Goal: Information Seeking & Learning: Learn about a topic

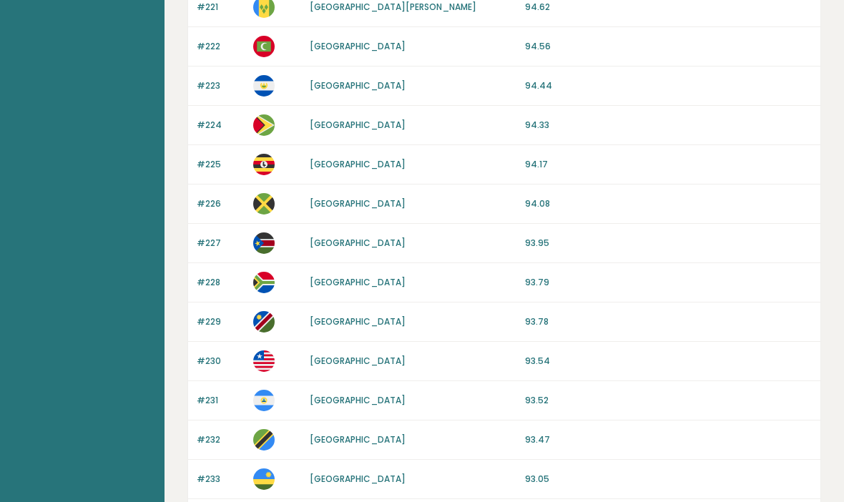
scroll to position [1088, 0]
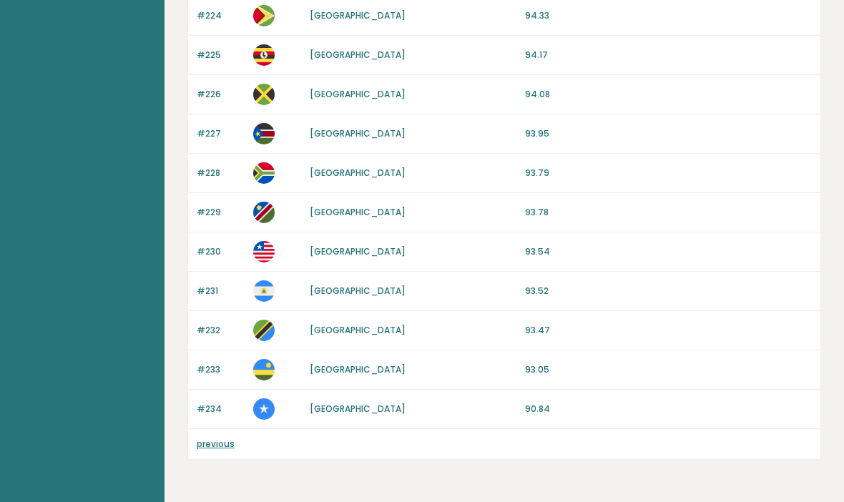
click at [205, 444] on link "previous" at bounding box center [216, 444] width 38 height 12
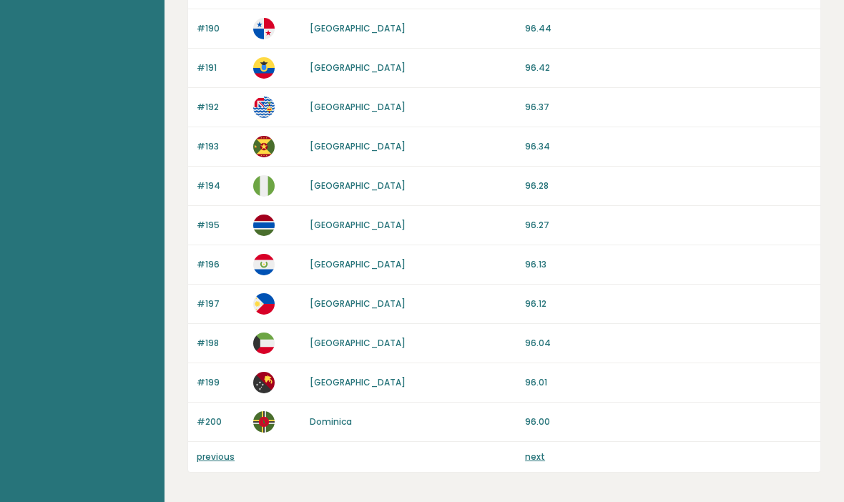
scroll to position [1324, 0]
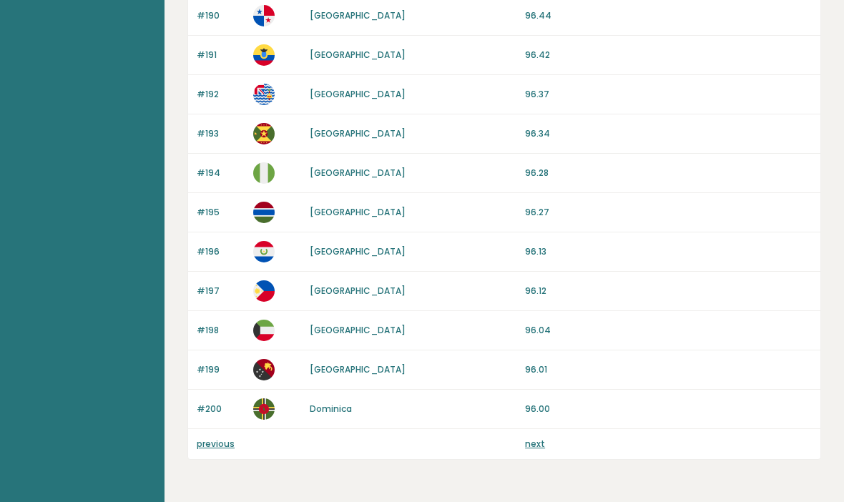
click at [207, 441] on link "previous" at bounding box center [216, 444] width 38 height 12
click at [204, 438] on link "previous" at bounding box center [216, 444] width 38 height 12
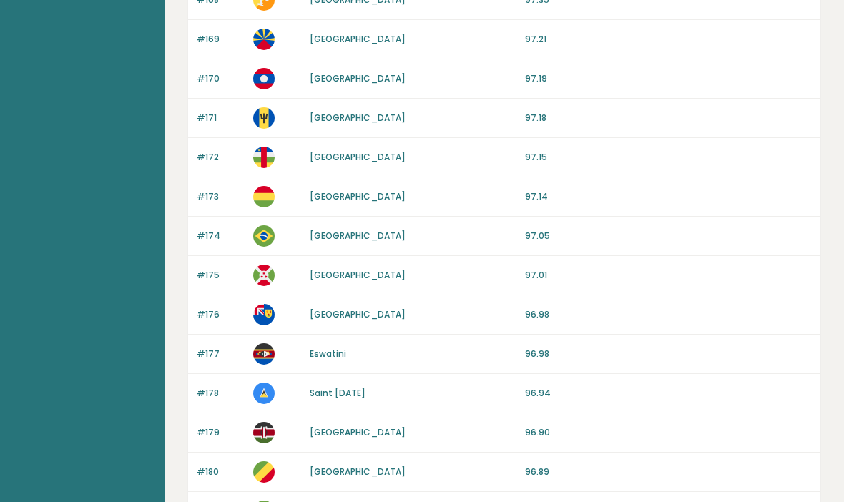
scroll to position [436, 0]
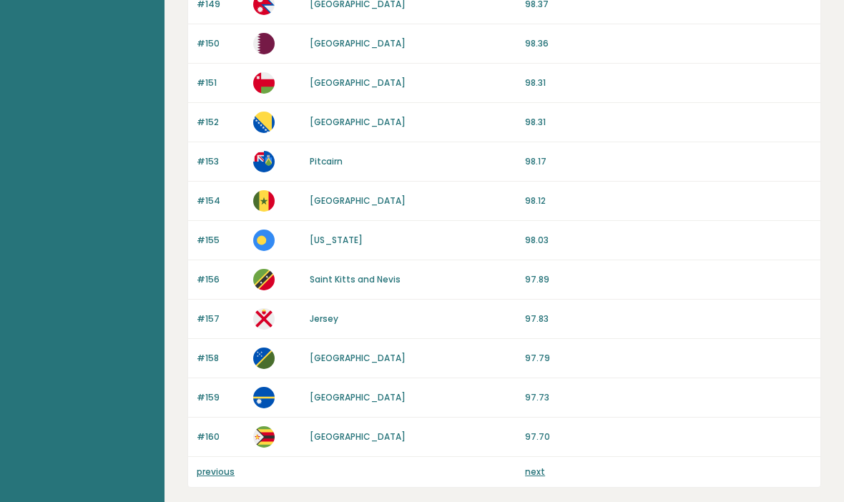
scroll to position [1324, 0]
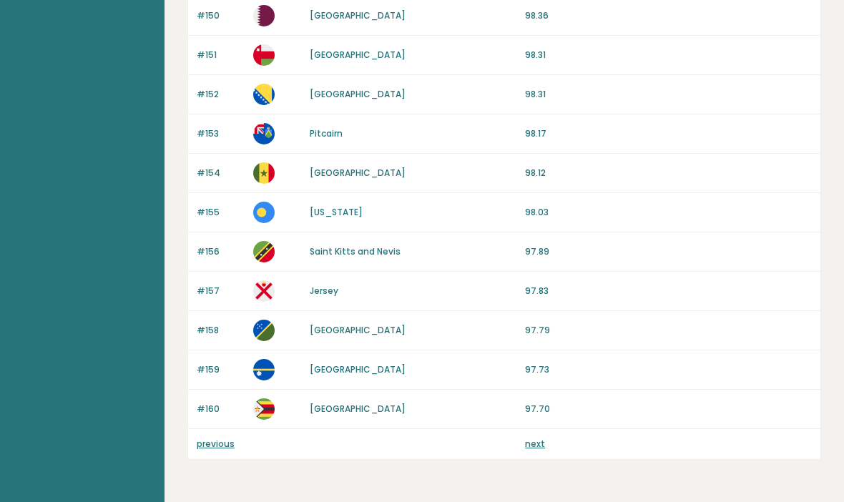
click at [211, 448] on link "previous" at bounding box center [216, 444] width 38 height 12
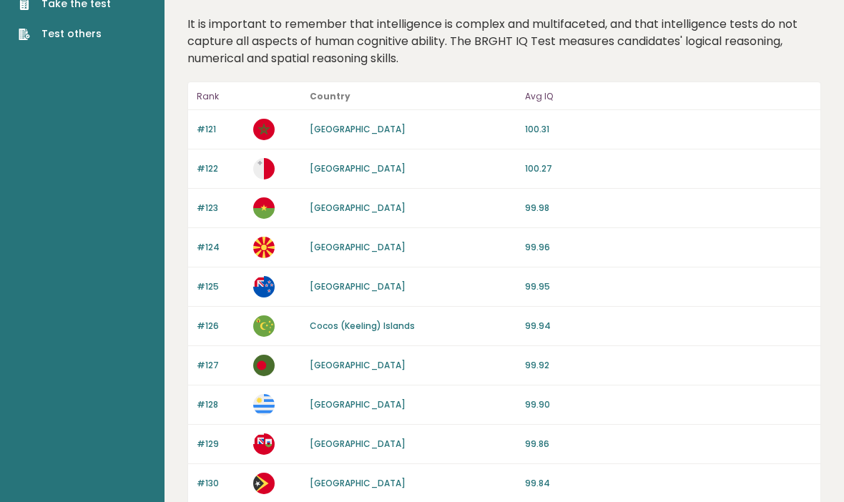
scroll to position [18, 0]
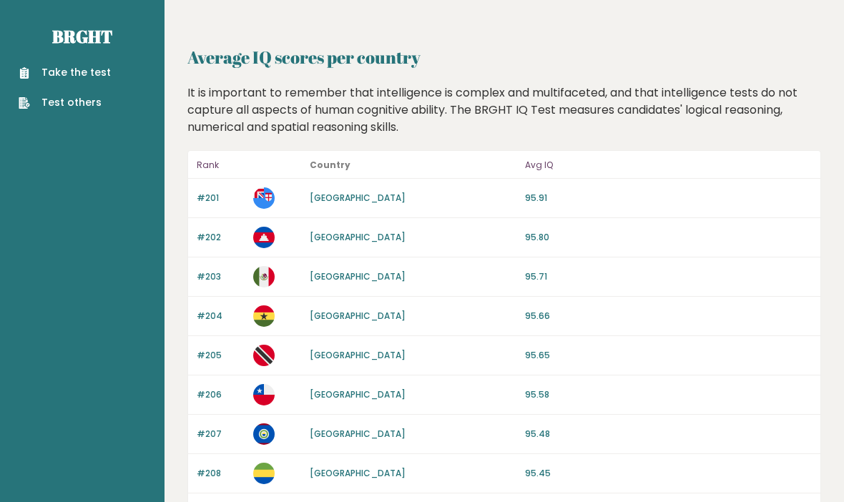
scroll to position [1137, 0]
